Goal: Task Accomplishment & Management: Use online tool/utility

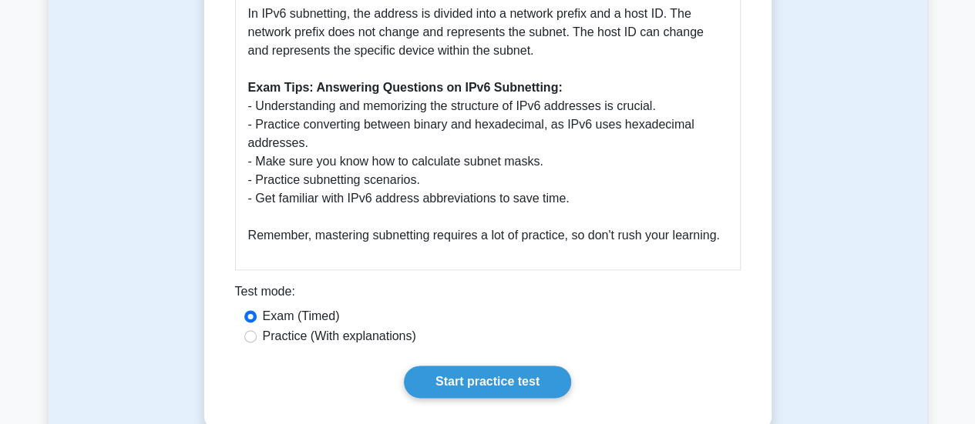
scroll to position [847, 0]
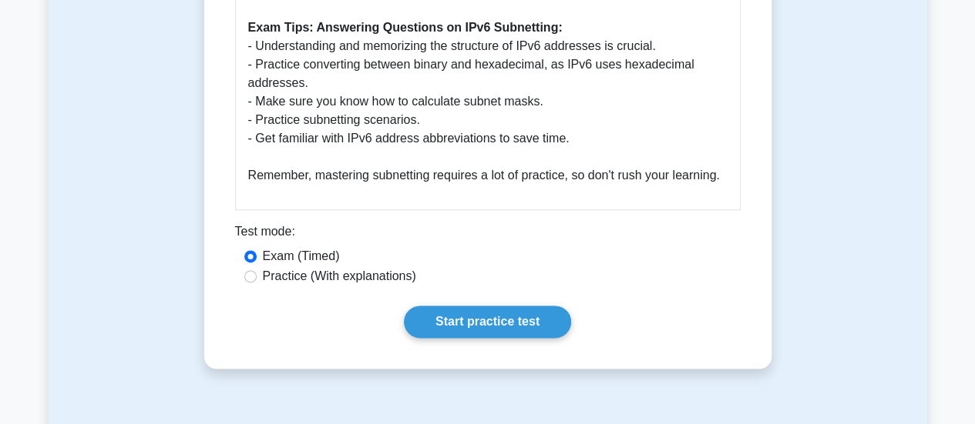
click at [354, 277] on label "Practice (With explanations)" at bounding box center [339, 276] width 153 height 18
click at [257, 277] on input "Practice (With explanations)" at bounding box center [250, 276] width 12 height 12
radio input "true"
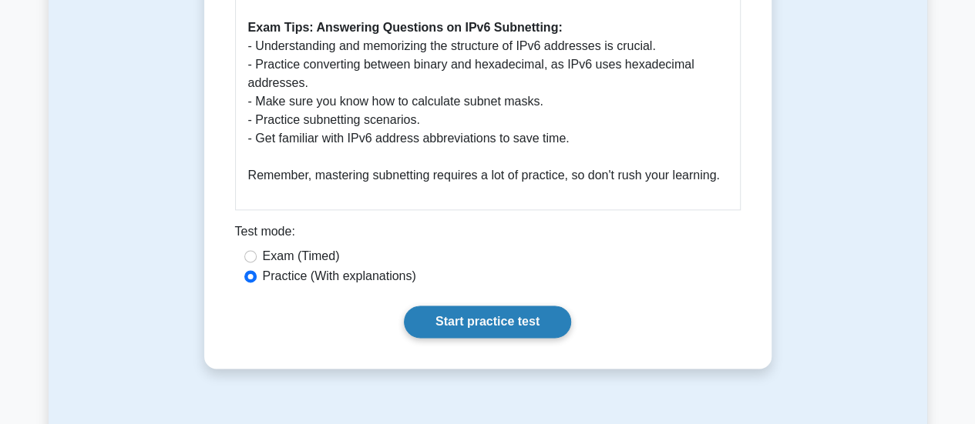
click at [482, 322] on link "Start practice test" at bounding box center [487, 322] width 167 height 32
